Goal: Navigation & Orientation: Find specific page/section

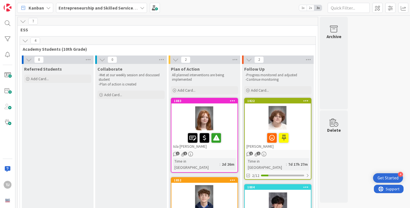
click at [141, 10] on icon at bounding box center [142, 8] width 4 height 4
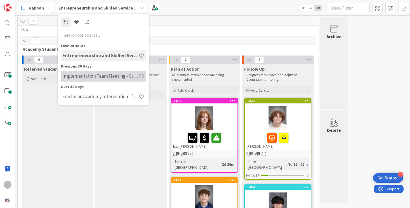
click at [106, 78] on h4 "Implementation Team Meeting - Career Themed" at bounding box center [100, 76] width 76 height 6
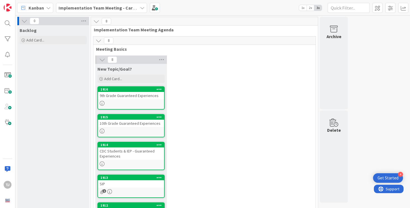
click at [141, 9] on icon at bounding box center [142, 8] width 4 height 4
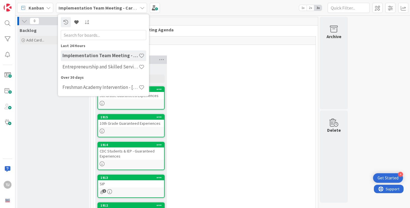
click at [211, 83] on div "8 New Topic/Goal? Add Card... 1916 9th Grade Guaranteed Experiences 1915 10th G…" at bounding box center [204, 185] width 220 height 260
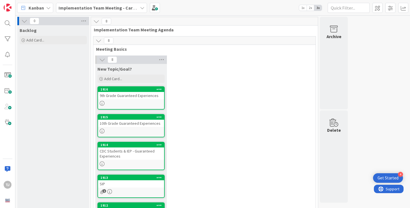
click at [148, 97] on div "9th Grade Guaranteed Experiences" at bounding box center [131, 95] width 66 height 7
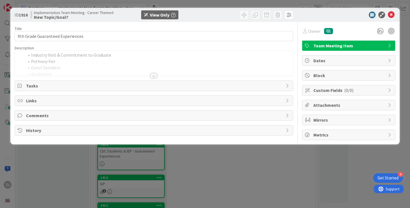
click at [108, 67] on div at bounding box center [154, 69] width 278 height 14
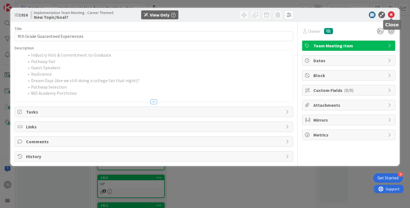
click at [392, 15] on icon at bounding box center [391, 14] width 7 height 7
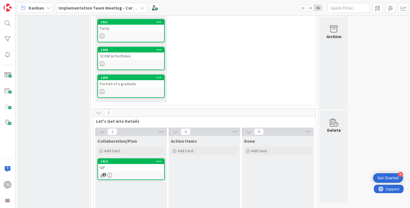
scroll to position [195, 0]
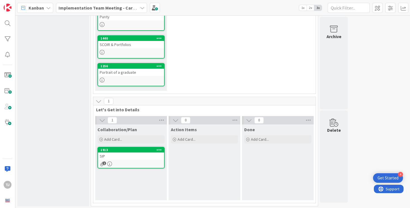
click at [141, 155] on div "SIP" at bounding box center [131, 155] width 66 height 7
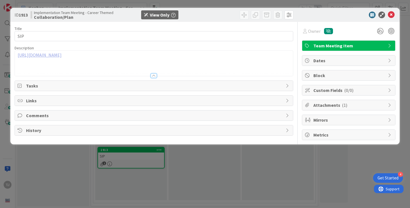
click at [62, 56] on link "https://docs.google.com/document/d/1khjz4NSzCzJcq3TTpShjAtmIvT1xV9lHFnMZeQ2CZ-0…" at bounding box center [40, 55] width 44 height 6
